Goal: Information Seeking & Learning: Understand process/instructions

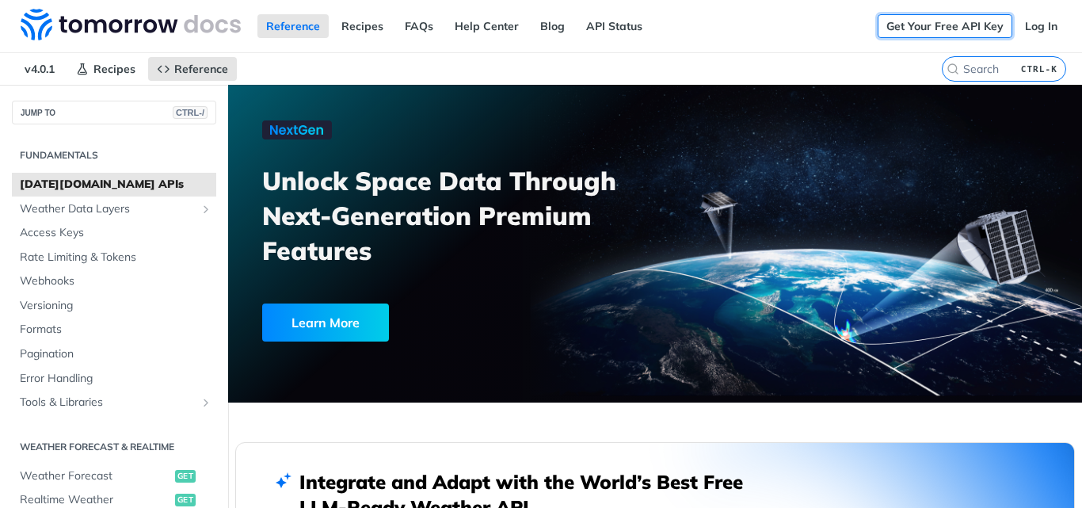
click at [908, 29] on link "Get Your Free API Key" at bounding box center [944, 26] width 135 height 24
click at [911, 19] on link "Get Your Free API Key" at bounding box center [944, 26] width 135 height 24
click at [58, 231] on span "Access Keys" at bounding box center [116, 233] width 192 height 16
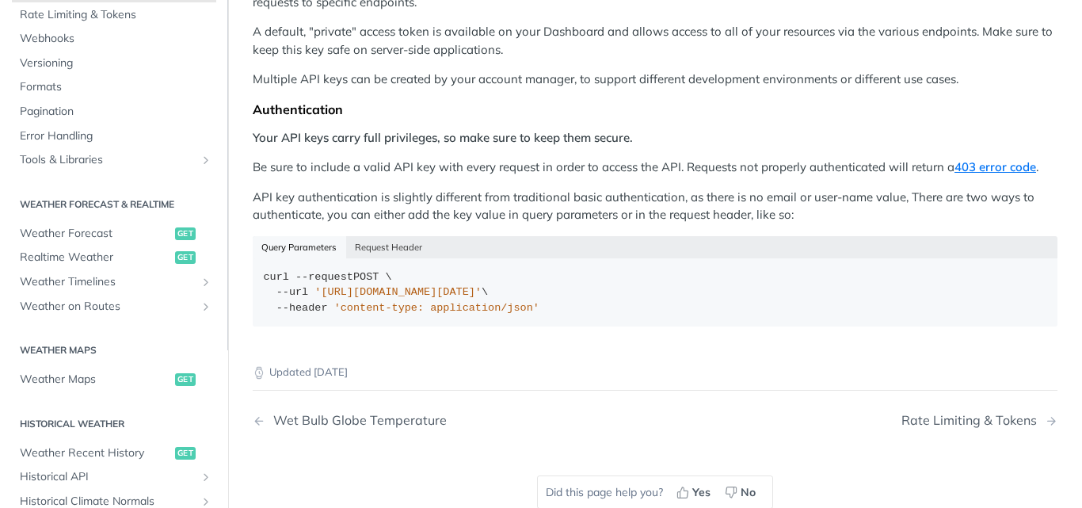
scroll to position [158, 0]
click at [200, 160] on icon "Show subpages for Tools & Libraries" at bounding box center [206, 159] width 13 height 13
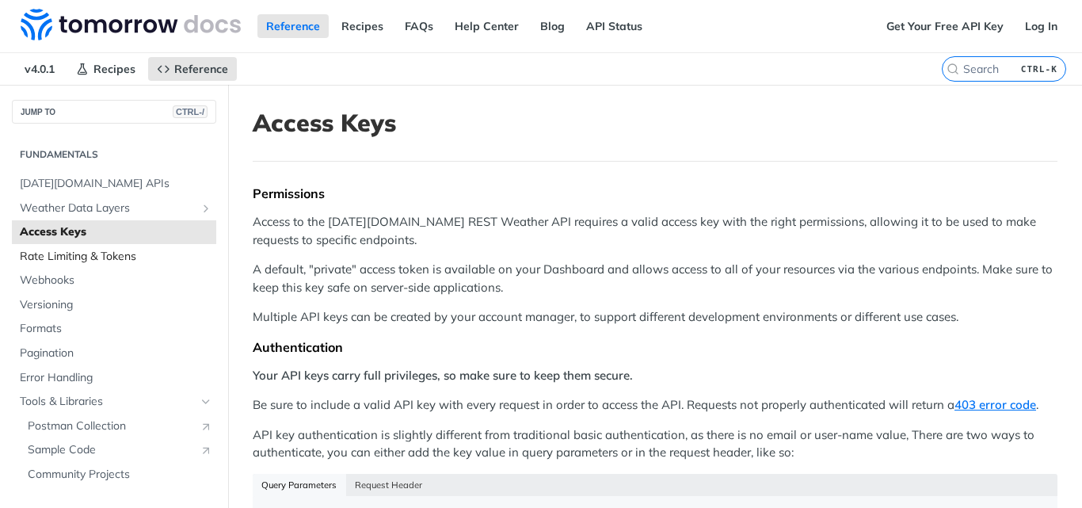
scroll to position [0, 0]
click at [941, 15] on link "Get Your Free API Key" at bounding box center [944, 26] width 135 height 24
click at [1036, 28] on link "Log In" at bounding box center [1041, 26] width 50 height 24
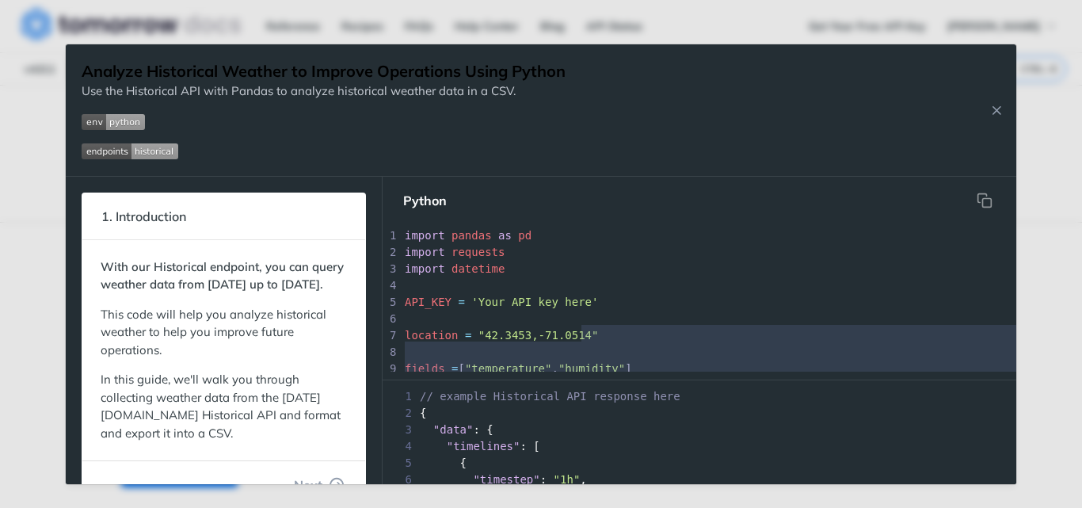
scroll to position [136, 0]
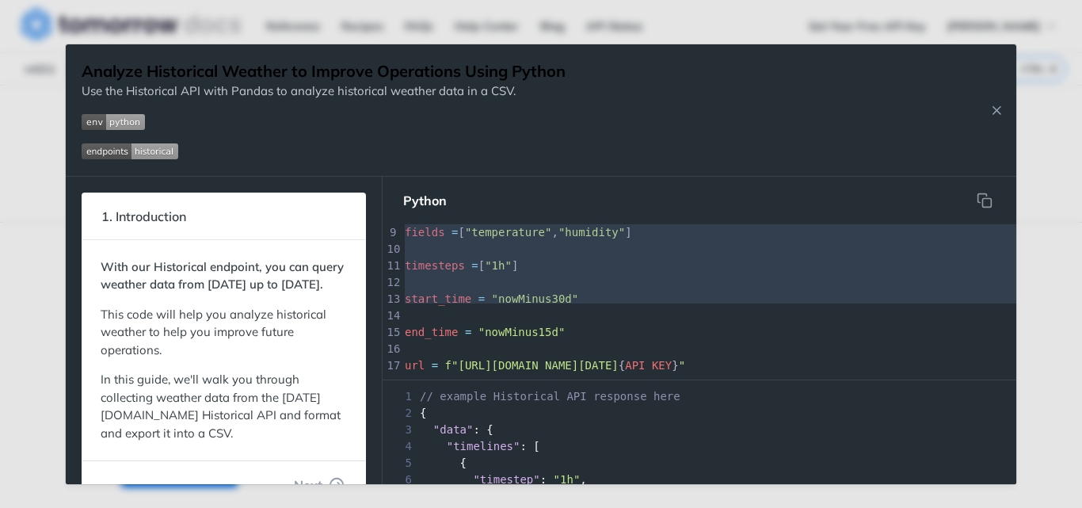
type textarea "fields = ["temperature", "humidity"] timesteps = ["1h"] start_time = "nowMinus3…"
drag, startPoint x: 584, startPoint y: 335, endPoint x: 433, endPoint y: 333, distance: 150.5
click at [433, 333] on div "1 import pandas as pd 2 import requests 3 import datetime 4 ​ 5 API_KEY = 'Your…" at bounding box center [909, 249] width 1017 height 316
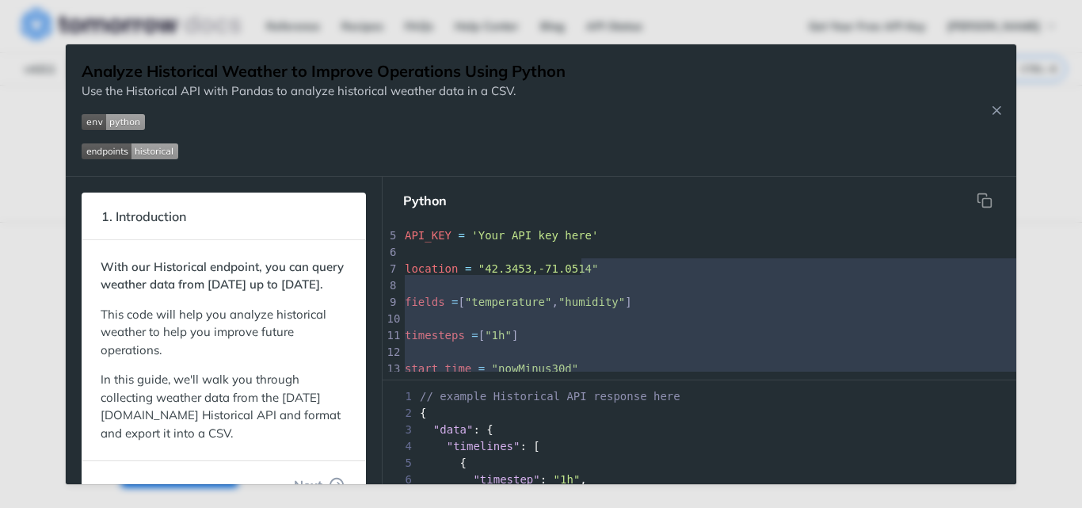
scroll to position [0, 0]
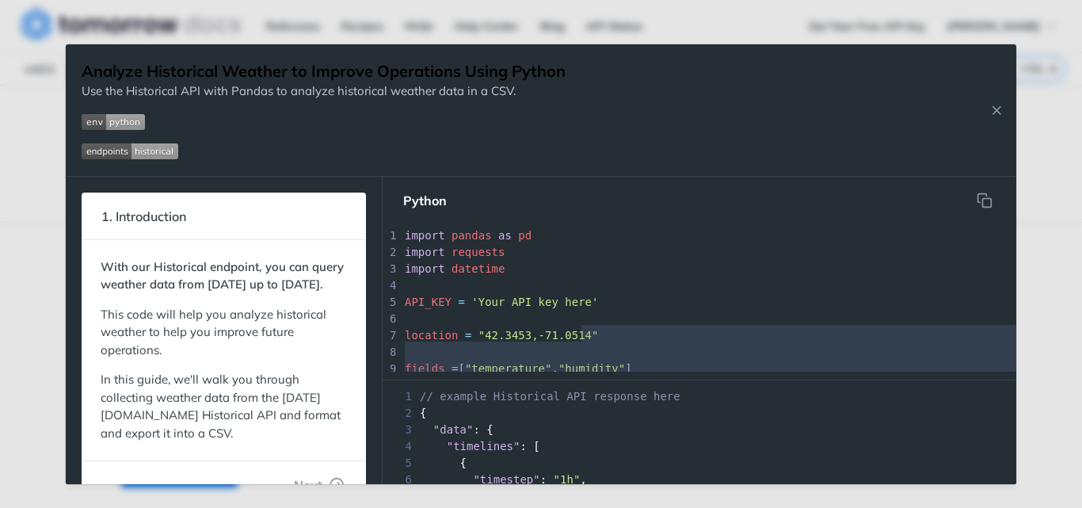
click at [679, 302] on pre "API_KEY = 'Your API key here'" at bounding box center [909, 302] width 1017 height 17
type textarea "fields = ["temperature", "humidity"] timesteps = ["1h"] start_time = "nowMinus3…"
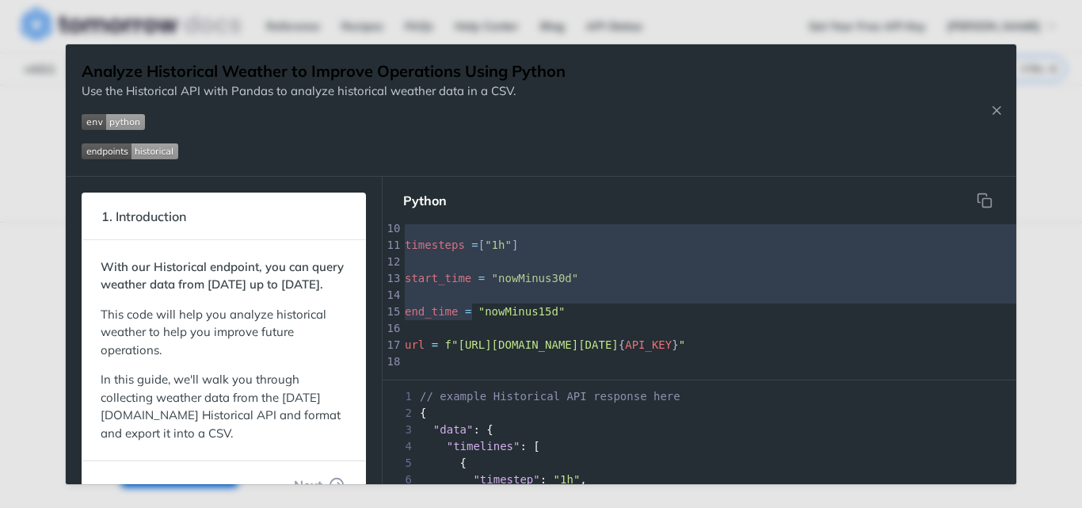
drag, startPoint x: 581, startPoint y: 332, endPoint x: 469, endPoint y: 333, distance: 112.4
click at [469, 333] on div "1 import pandas as pd 2 import requests 3 import datetime 4 ​ 5 API_KEY = 'Your…" at bounding box center [909, 327] width 1017 height 515
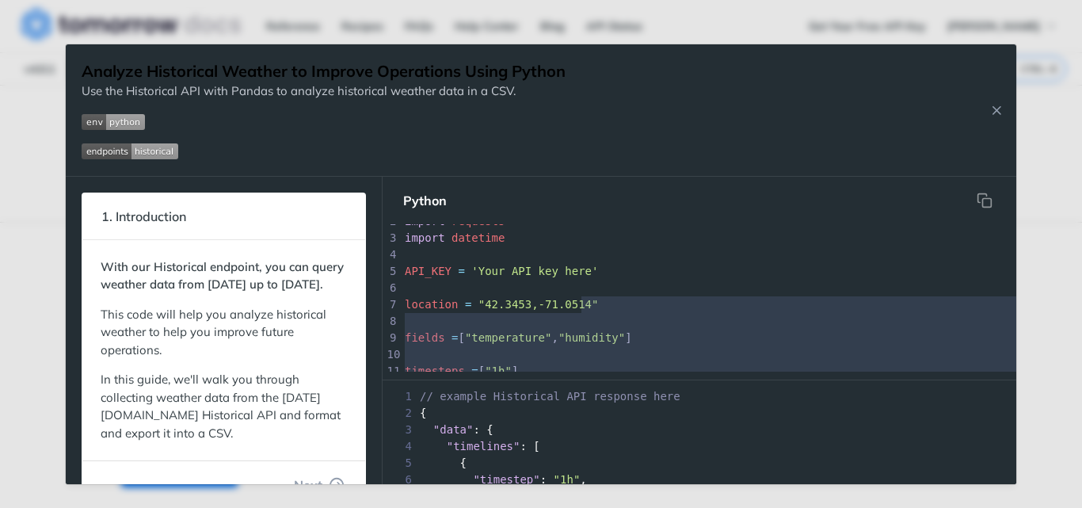
scroll to position [0, 0]
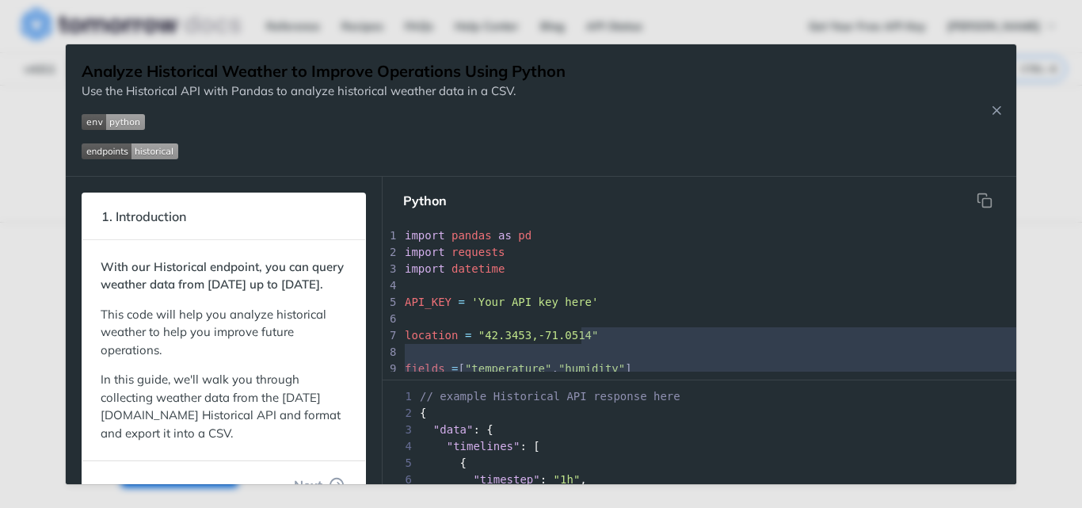
click at [580, 334] on div "1 import pandas as pd 2 import requests 3 import datetime 4 ​ 5 API_KEY = 'Your…" at bounding box center [909, 484] width 1017 height 515
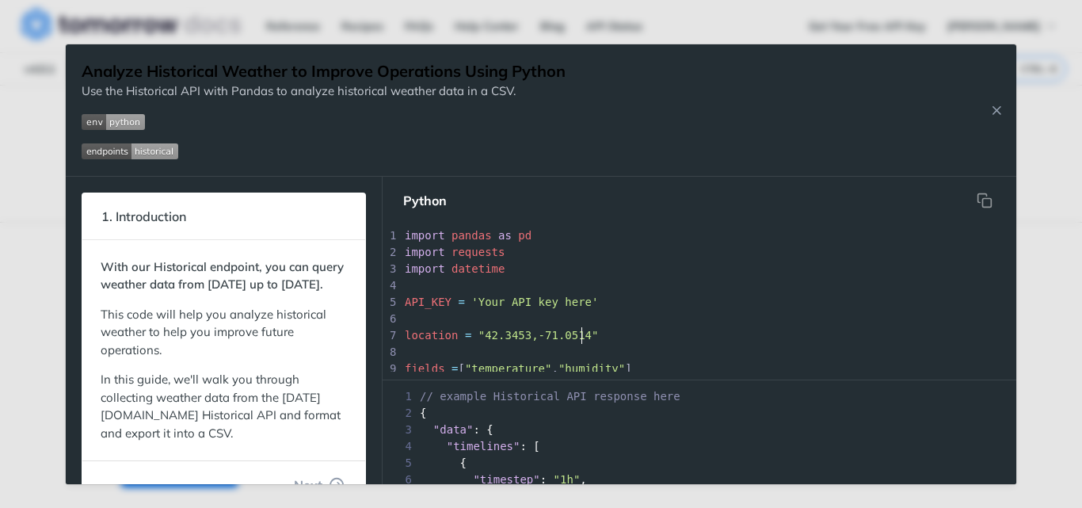
scroll to position [24, 0]
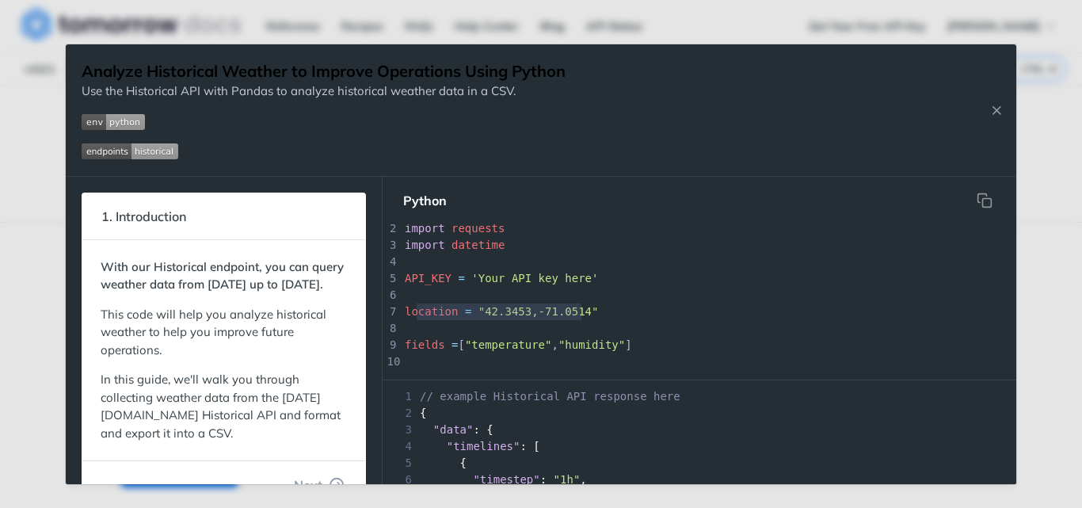
type textarea "location = "42.3453,-71.0514""
drag, startPoint x: 582, startPoint y: 311, endPoint x: 403, endPoint y: 305, distance: 179.1
click at [403, 305] on pre "location = "42.3453,-71.0514"" at bounding box center [909, 311] width 1017 height 17
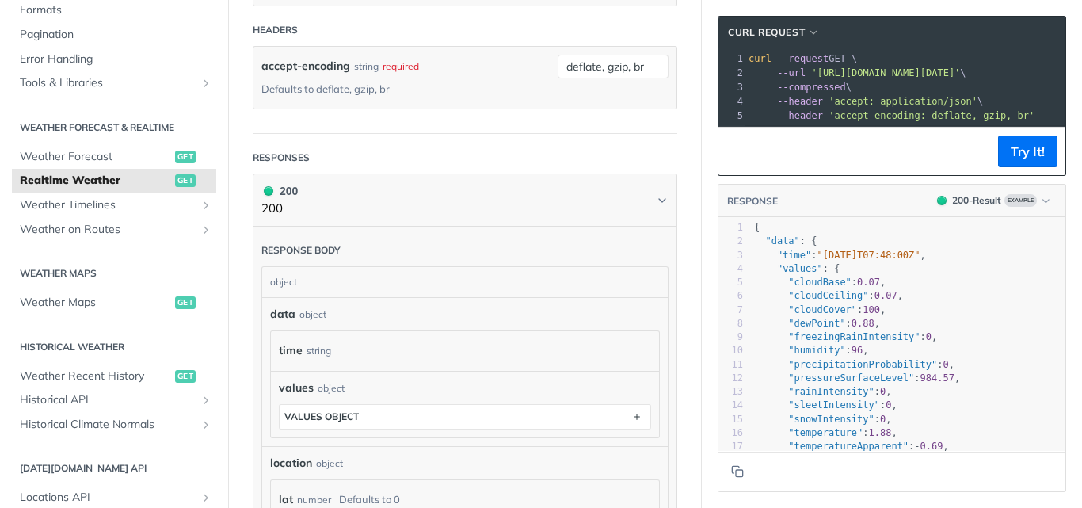
scroll to position [633, 0]
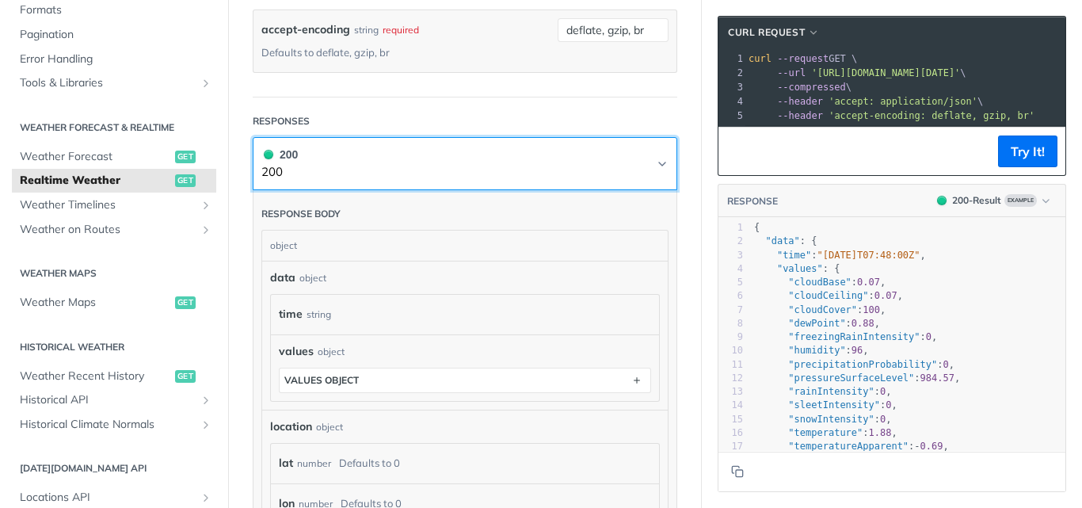
click at [656, 159] on icon "Chevron" at bounding box center [662, 164] width 13 height 13
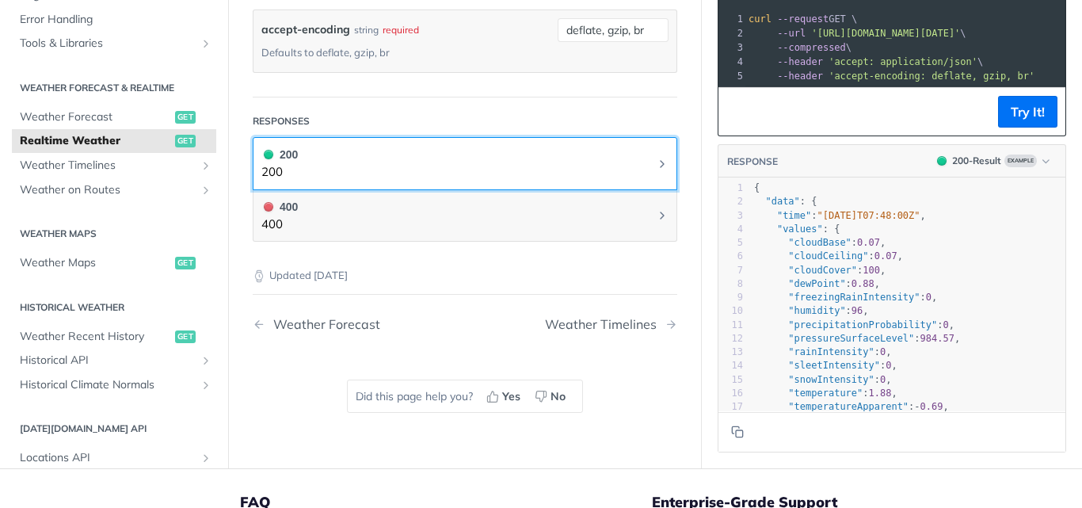
click at [656, 159] on icon "Chevron" at bounding box center [662, 164] width 13 height 13
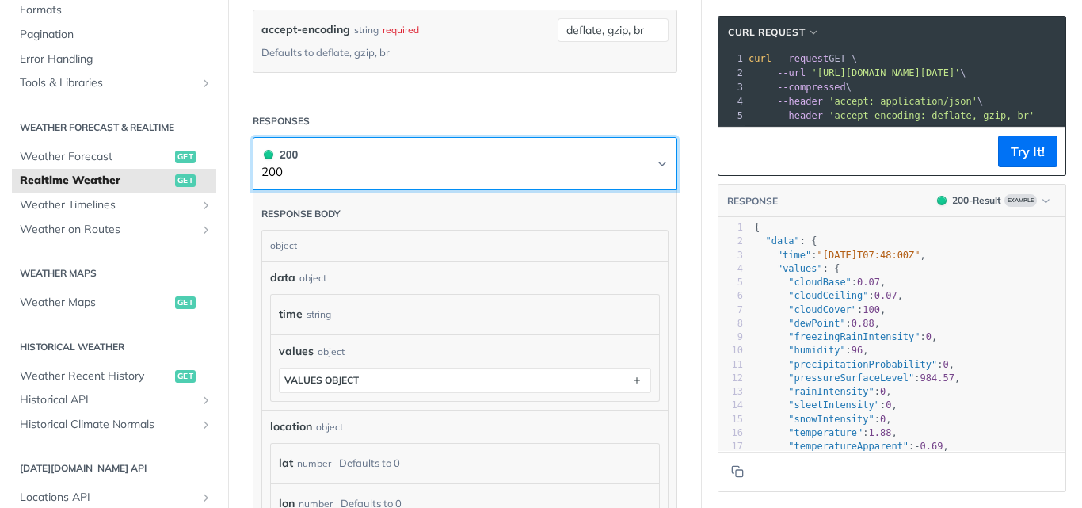
click at [656, 165] on icon "Chevron" at bounding box center [662, 164] width 13 height 13
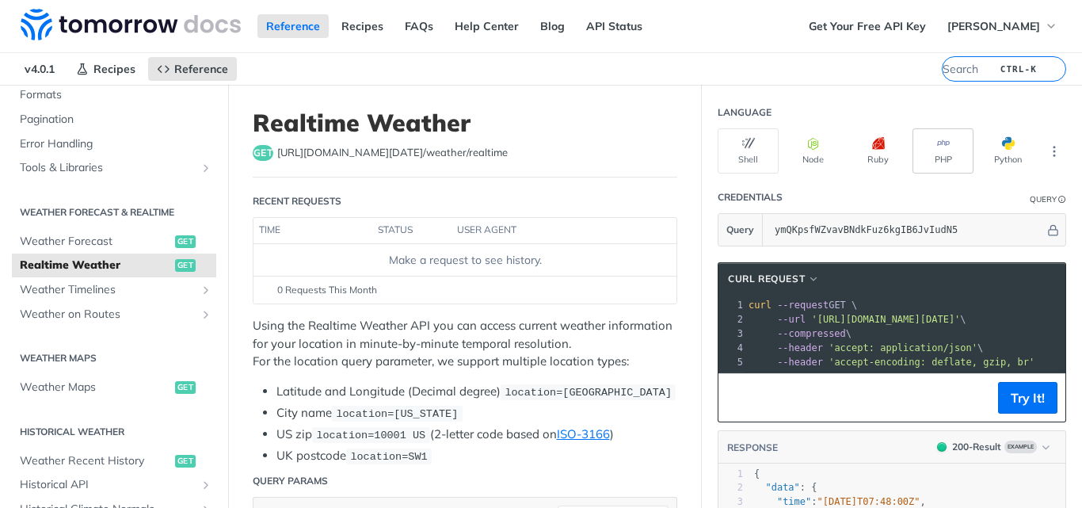
scroll to position [0, 0]
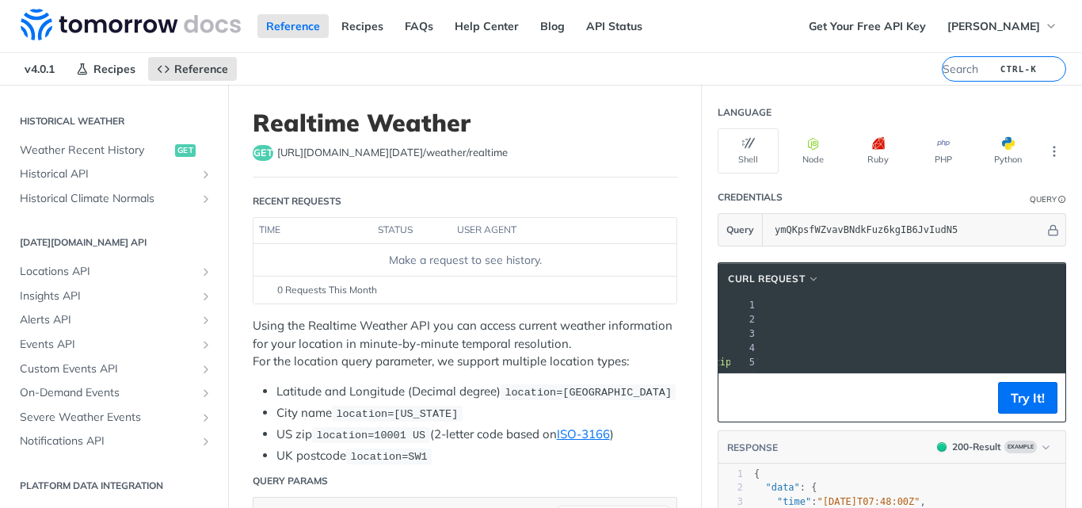
drag, startPoint x: 800, startPoint y: 319, endPoint x: 1035, endPoint y: 322, distance: 234.4
click at [685, 322] on span "'https://api.tomorrow.io/v4/weather/realtime?location=toronto&apikey=ymQKpsfWZv…" at bounding box center [610, 319] width 149 height 11
copy span "https://api.tomorrow.io/v4/weather/realtime?location=toronto&apikey=ymQKpsfWZva…"
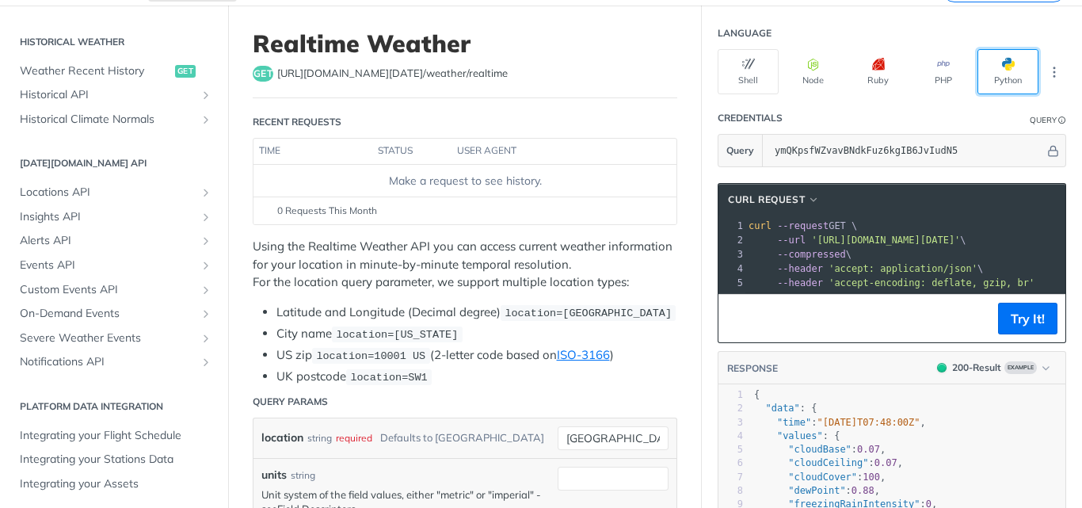
click at [1014, 70] on span "button" at bounding box center [1014, 64] width 0 height 13
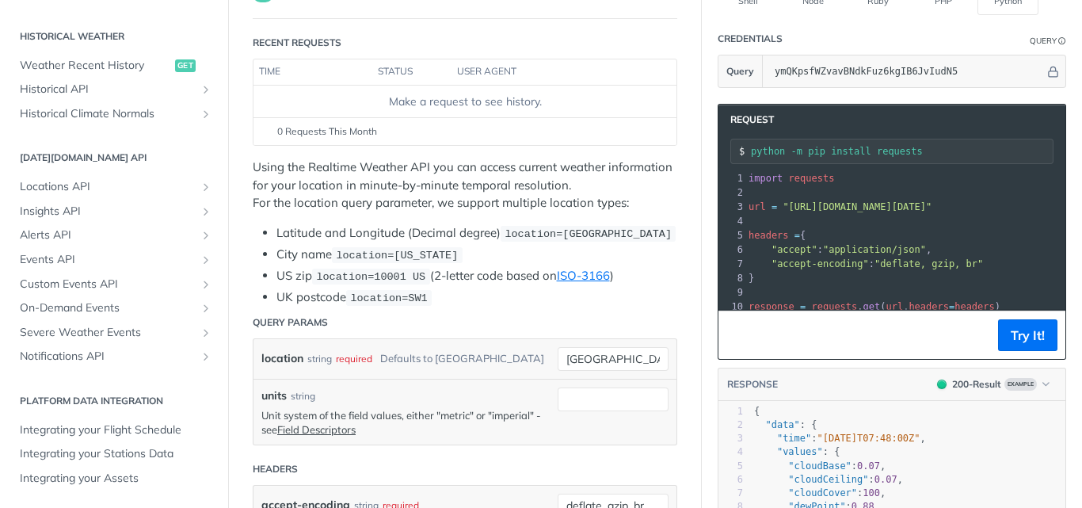
drag, startPoint x: 734, startPoint y: 208, endPoint x: 998, endPoint y: 208, distance: 263.7
click at [998, 208] on pre "url = "https://api.tomorrow.io/v4/weather/realtime?location=toronto&apikey=ymQK…" at bounding box center [1030, 207] width 570 height 14
copy span "url = "https://api.tomorrow.io/v4/weather/realtime"
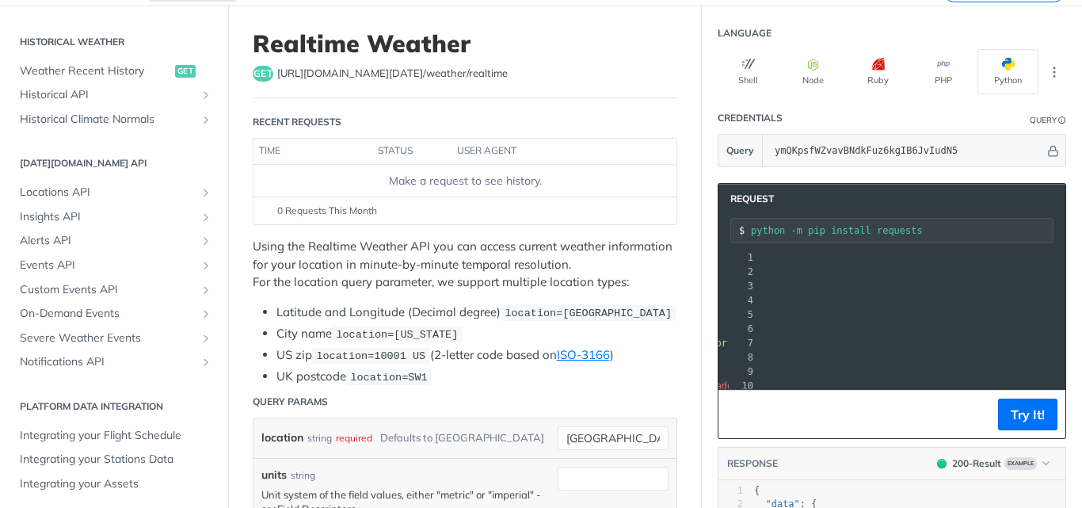
scroll to position [0, 262]
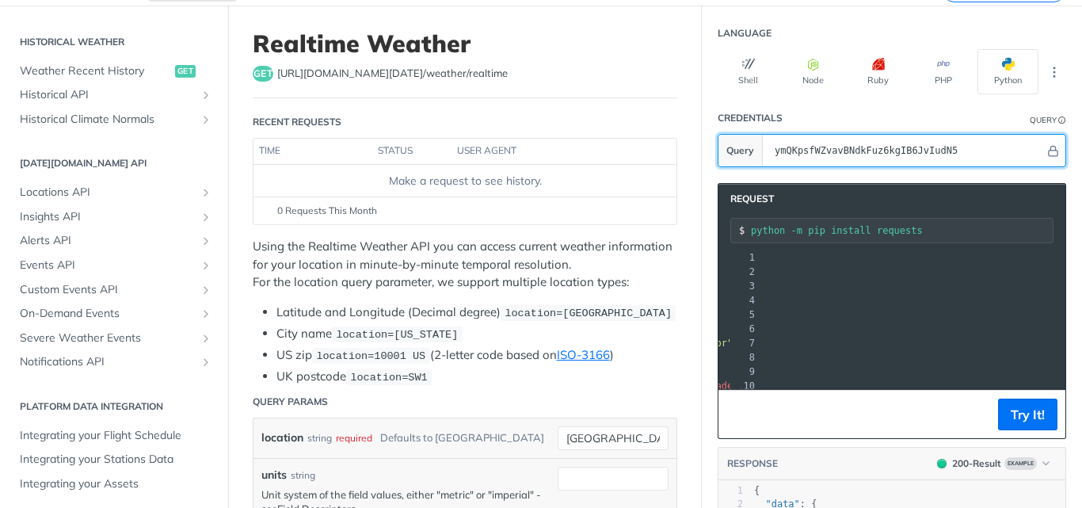
drag, startPoint x: 886, startPoint y: 149, endPoint x: 762, endPoint y: 153, distance: 124.4
click at [766, 153] on input "ymQKpsfWZvavBNdkFuz6kgIB6JvIudN5" at bounding box center [905, 151] width 278 height 32
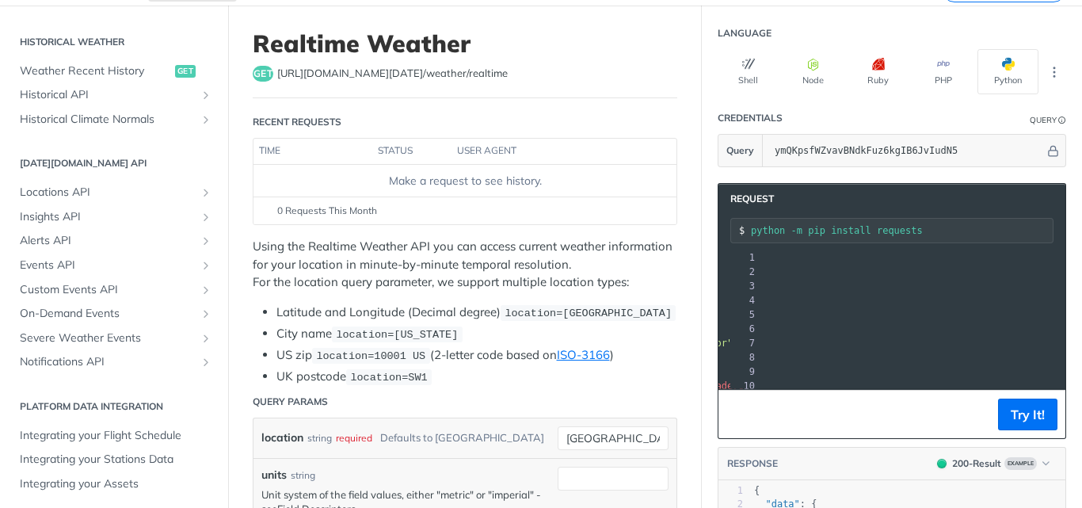
drag, startPoint x: 772, startPoint y: 287, endPoint x: 1032, endPoint y: 291, distance: 259.7
click at [1032, 291] on pre "url = "https://api.tomorrow.io/v4/weather/realtime?location=toronto&apikey=ymQK…" at bounding box center [780, 286] width 570 height 14
copy span "https://api.tomorrow.io/v4/weather/realtime?location=toronto&apikey=ymQKpsfWZva…"
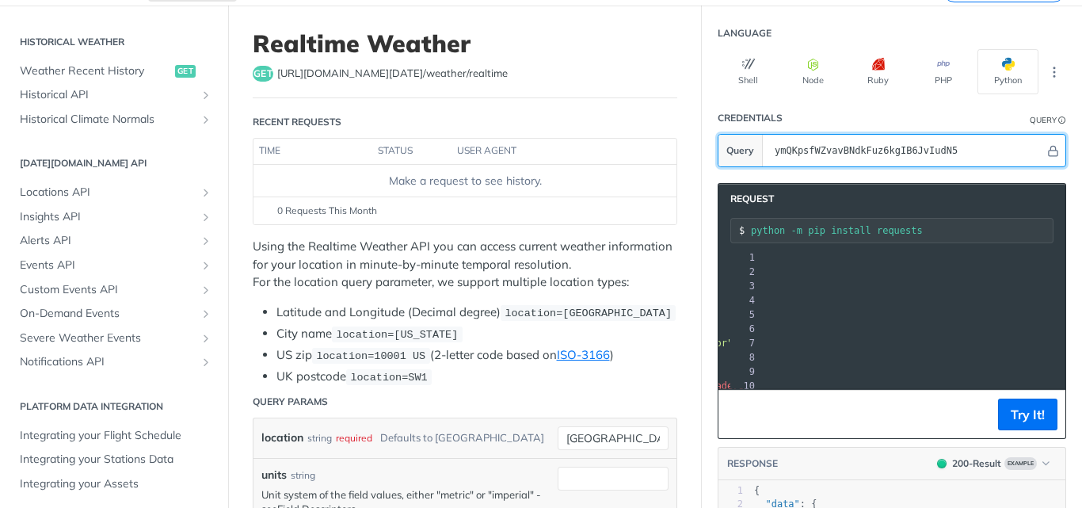
drag, startPoint x: 916, startPoint y: 150, endPoint x: 927, endPoint y: 151, distance: 11.1
click at [916, 151] on input "ymQKpsfWZvavBNdkFuz6kgIB6JvIudN5" at bounding box center [905, 151] width 278 height 32
drag, startPoint x: 937, startPoint y: 150, endPoint x: 759, endPoint y: 146, distance: 178.2
click at [766, 146] on input "ymQKpsfWZvavBNdkFuz6kgIB6JvIudN5" at bounding box center [905, 151] width 278 height 32
